Goal: Navigation & Orientation: Find specific page/section

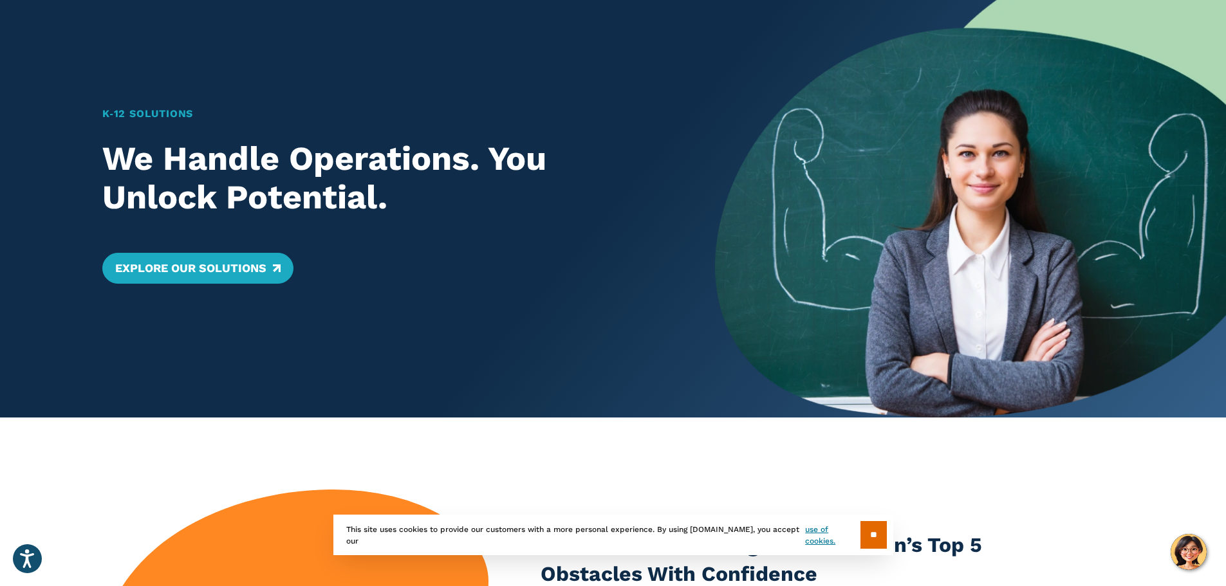
scroll to position [193, 0]
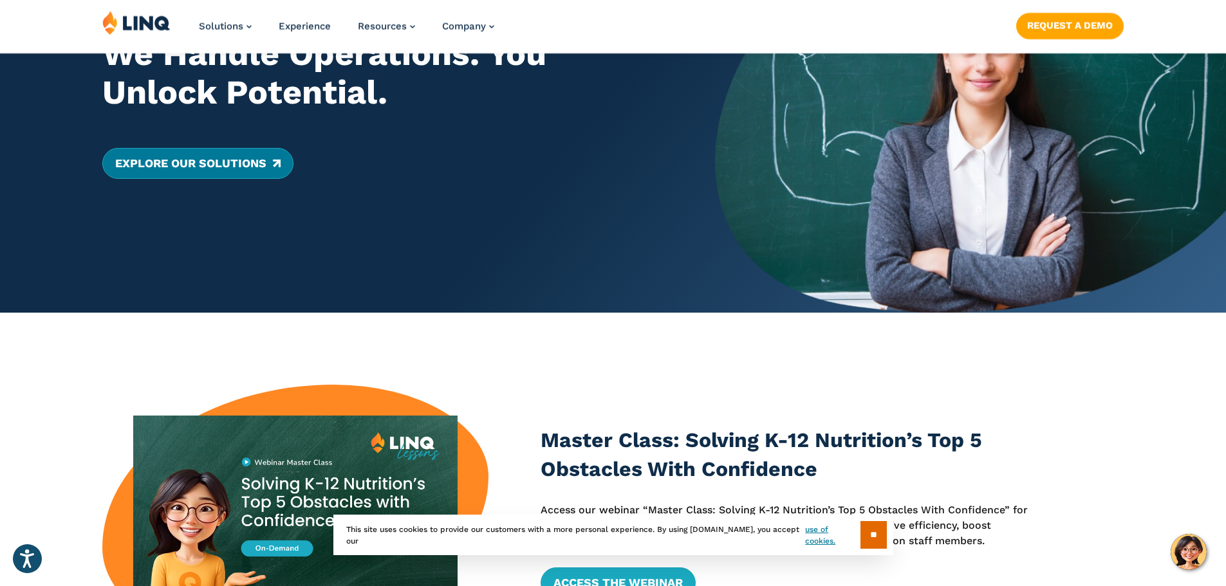
click at [221, 173] on link "Explore Our Solutions" at bounding box center [197, 163] width 191 height 31
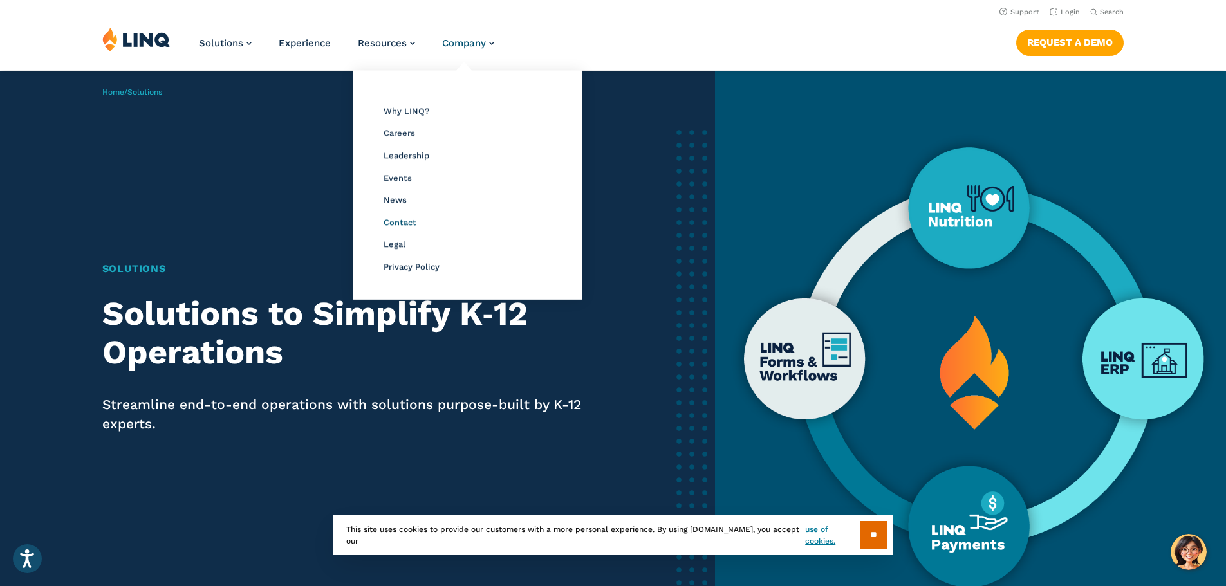
click at [395, 218] on span "Contact" at bounding box center [400, 222] width 33 height 10
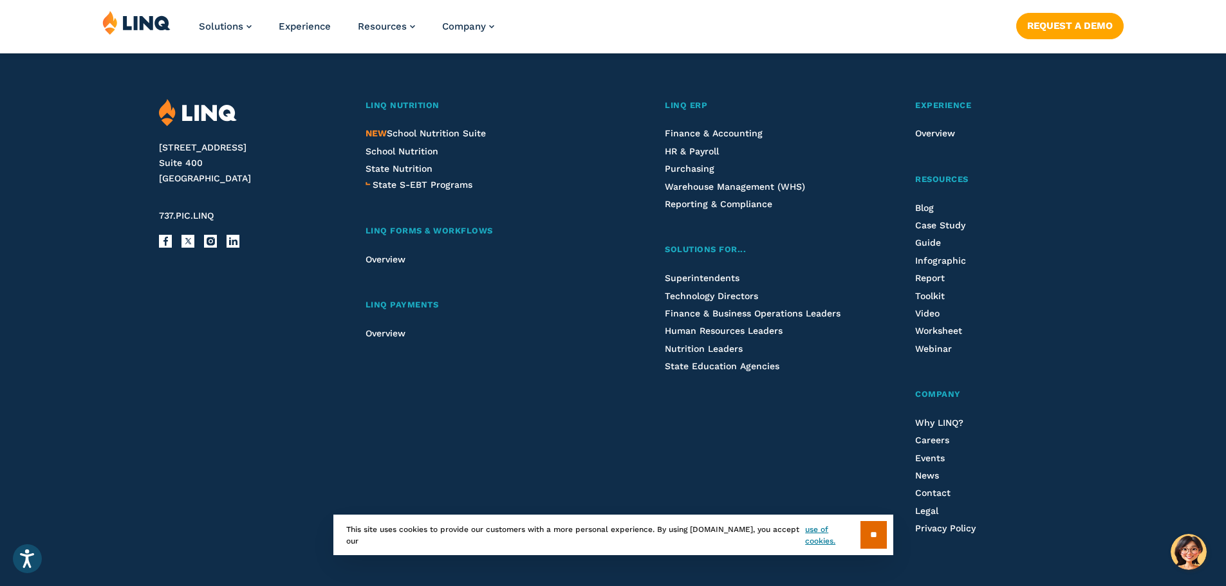
scroll to position [1414, 0]
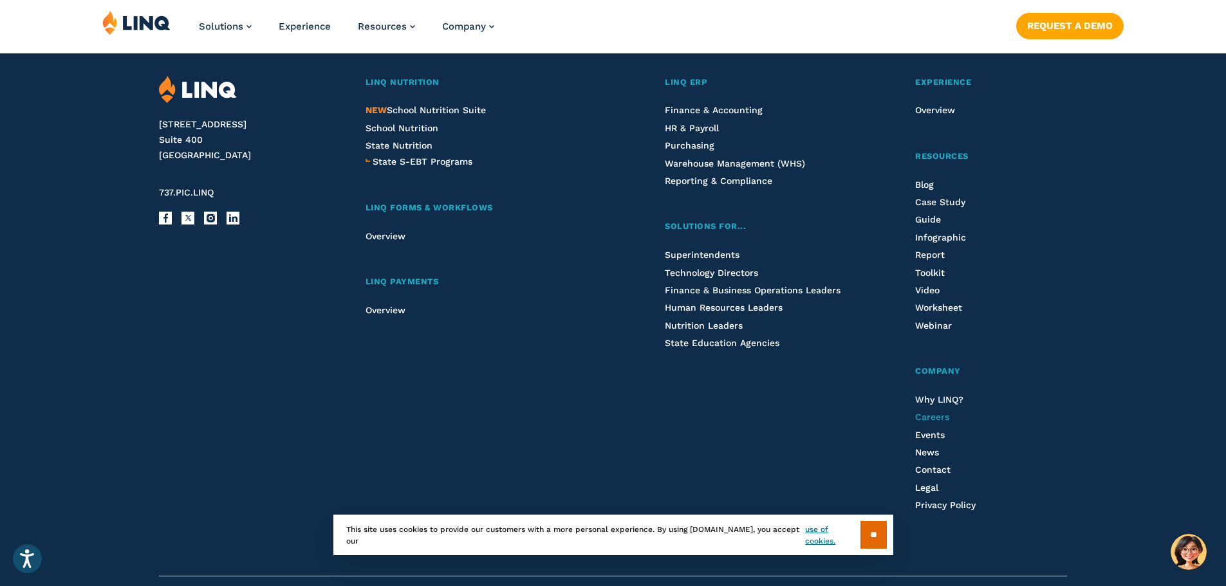
click at [945, 414] on span "Careers" at bounding box center [932, 417] width 34 height 10
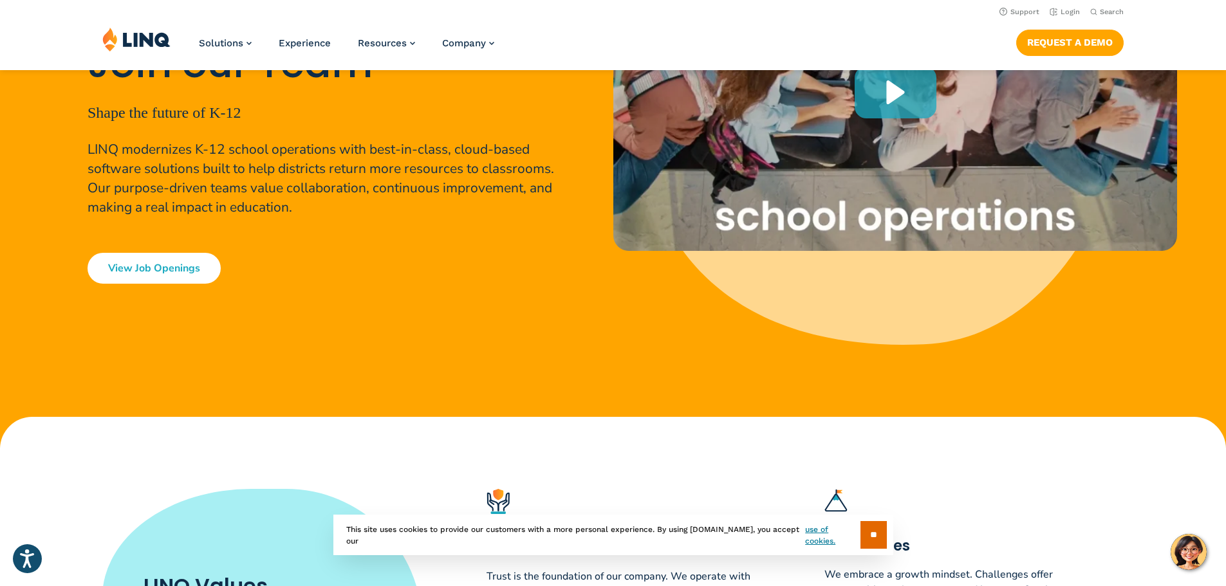
click at [160, 262] on link "View Job Openings" at bounding box center [154, 268] width 133 height 31
